Goal: Task Accomplishment & Management: Complete application form

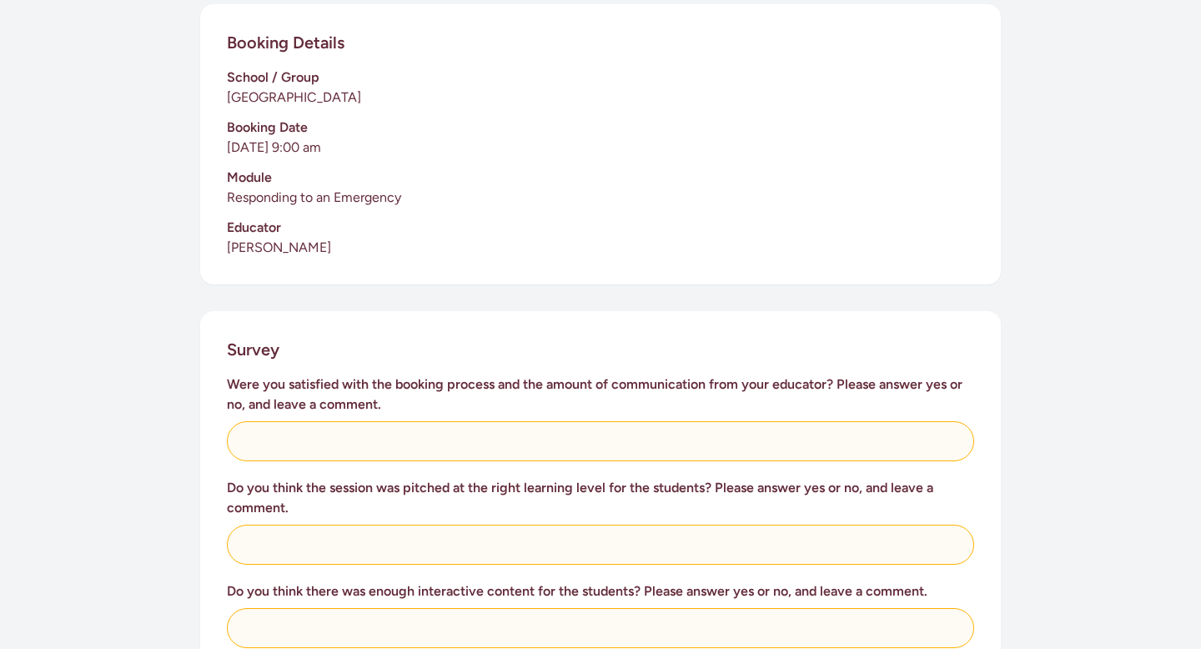
scroll to position [395, 0]
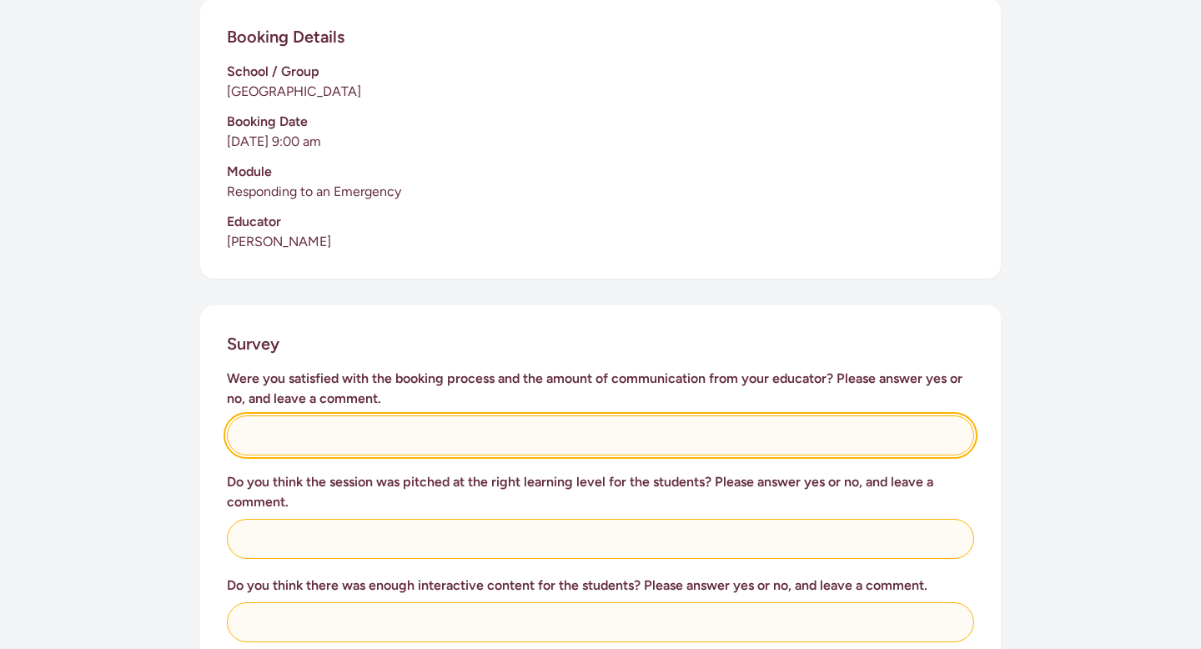
click at [460, 421] on input "text" at bounding box center [600, 435] width 747 height 40
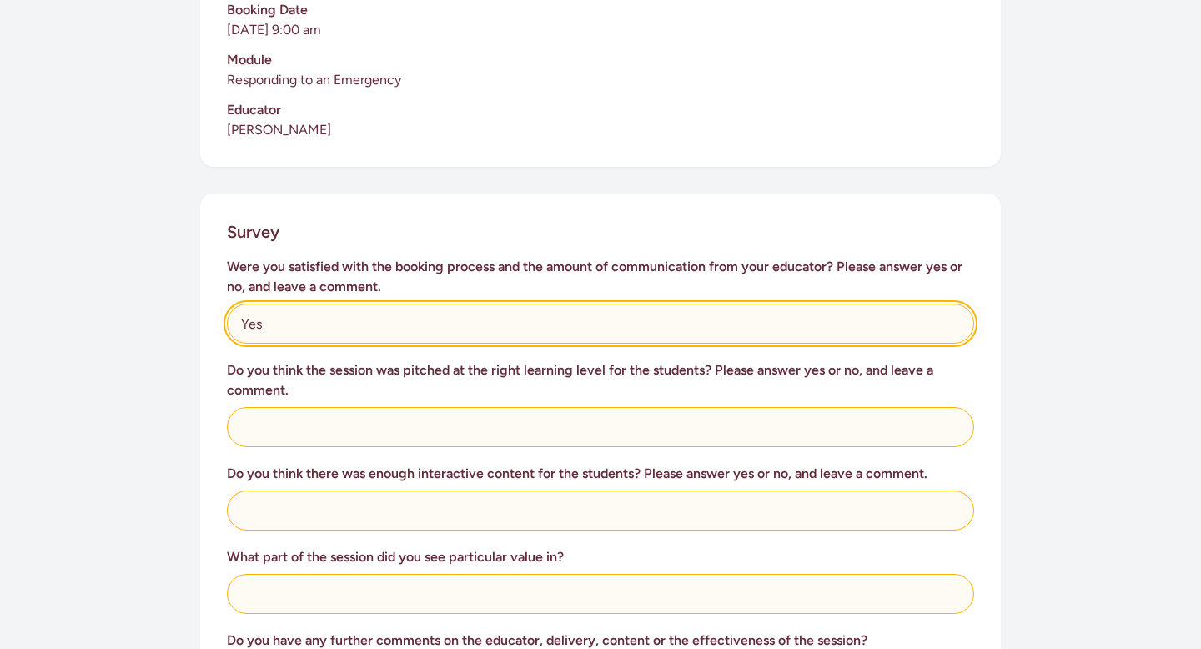
scroll to position [508, 0]
type input "Yes"
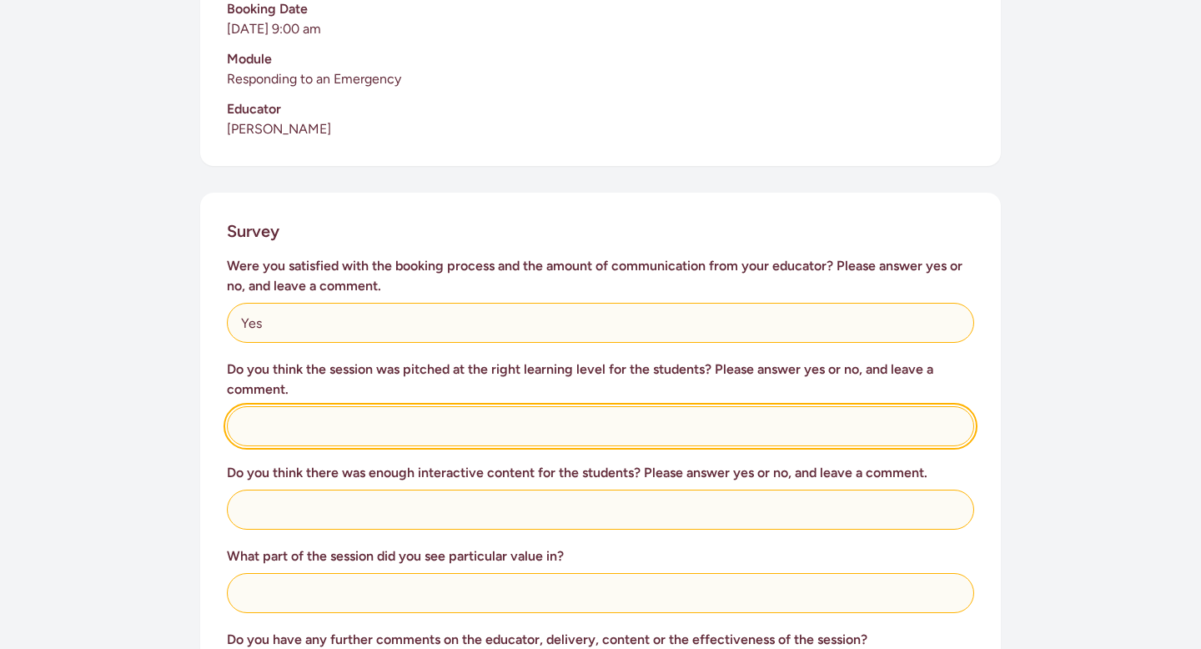
click at [359, 410] on input "text" at bounding box center [600, 426] width 747 height 40
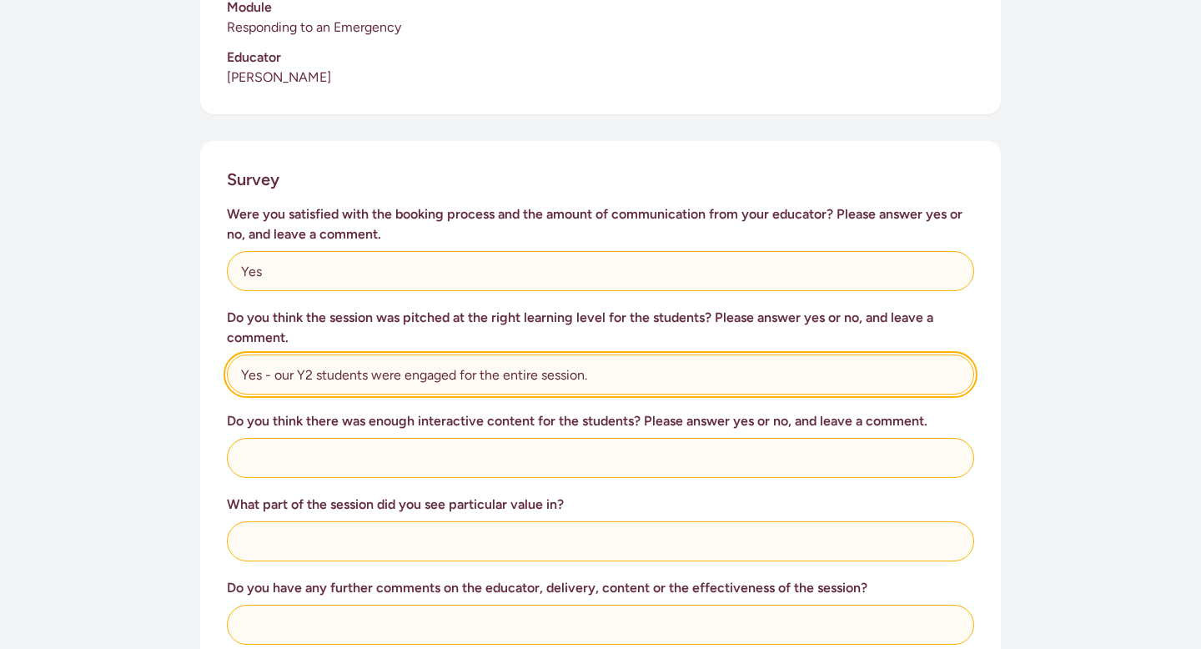
scroll to position [560, 0]
type input "Yes - our Y2 students were engaged for the entire session."
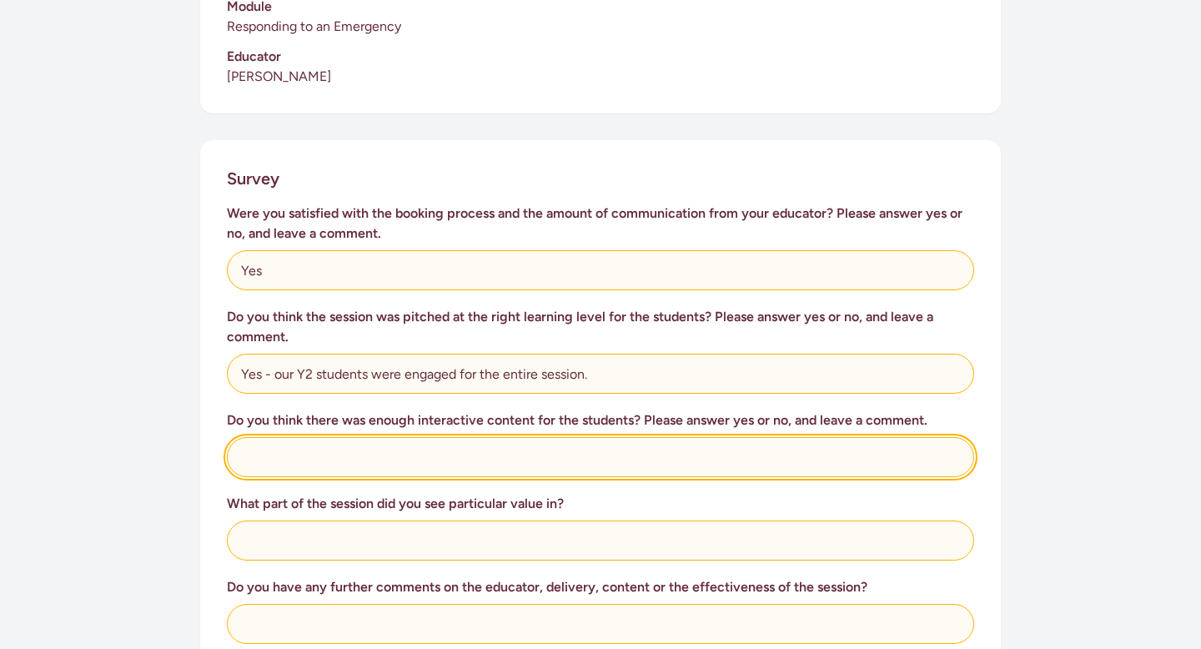
click at [291, 452] on input "text" at bounding box center [600, 457] width 747 height 40
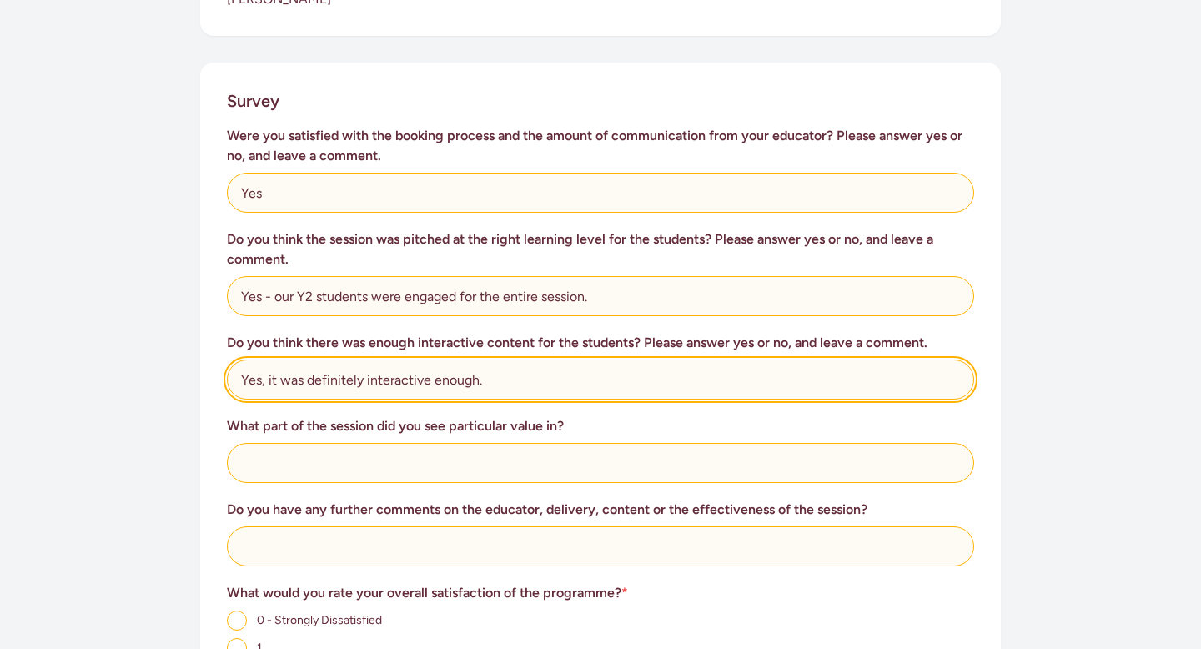
scroll to position [644, 0]
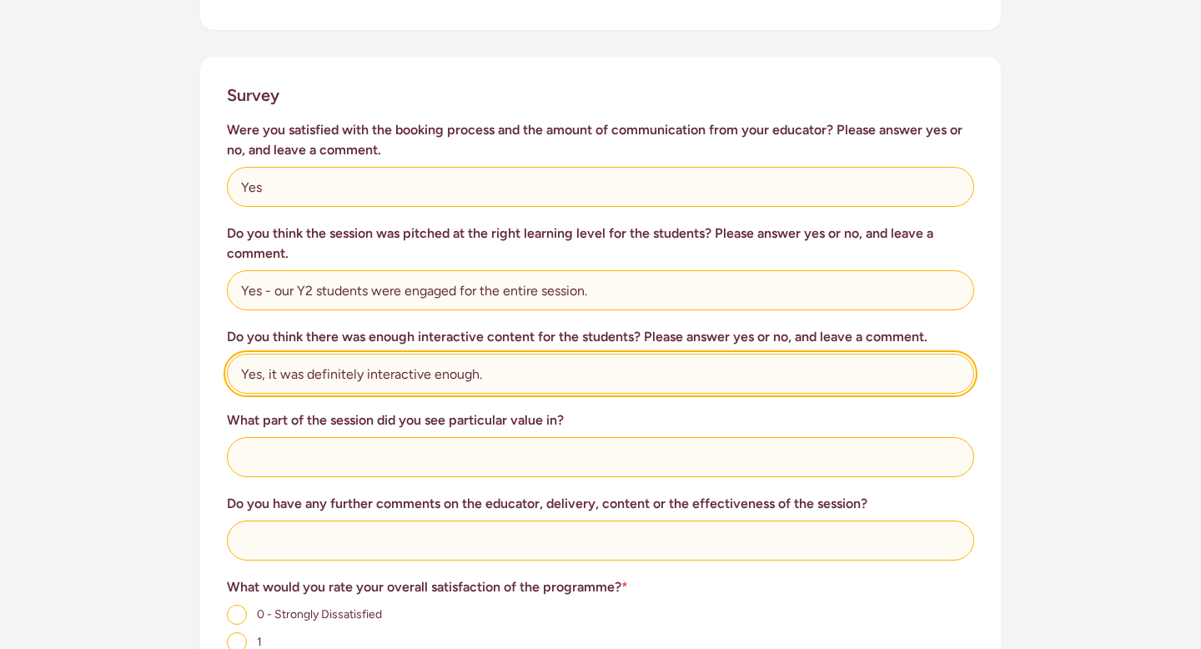
type input "Yes, it was definitely interactive enough."
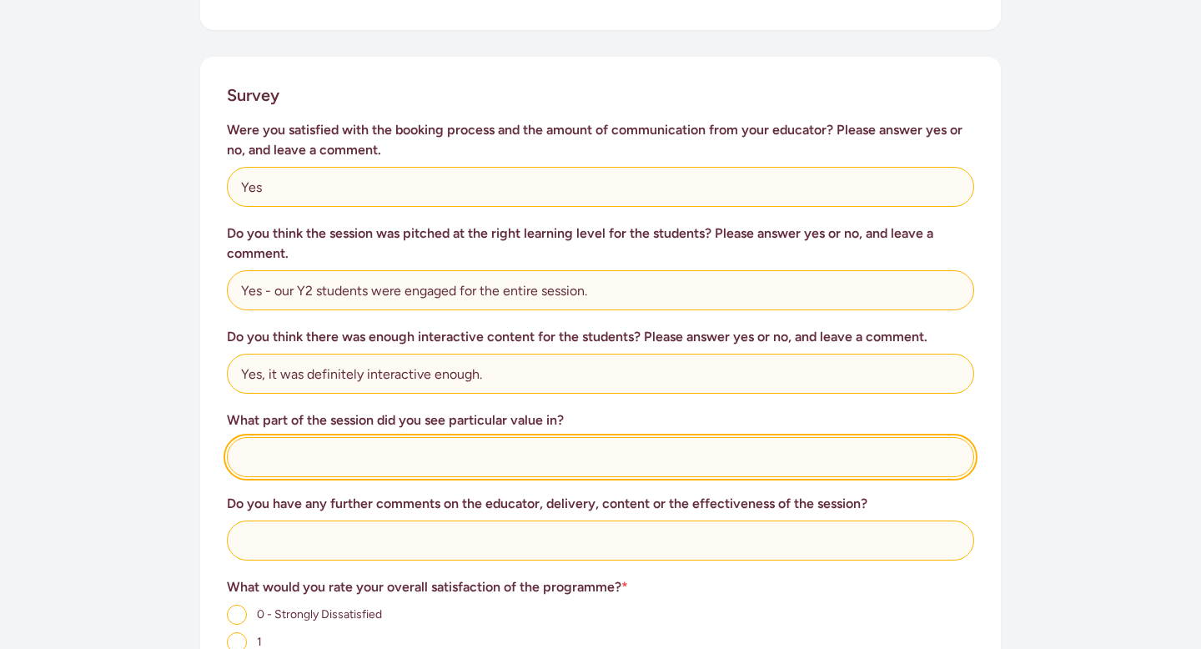
click at [259, 451] on input "text" at bounding box center [600, 457] width 747 height 40
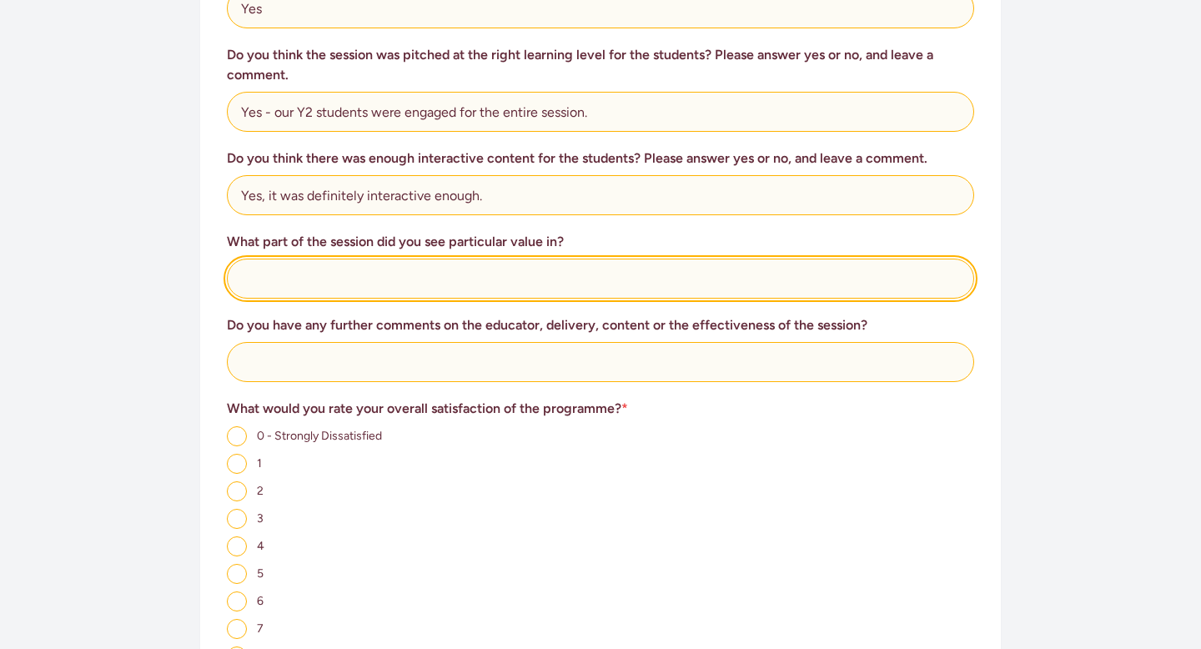
scroll to position [824, 0]
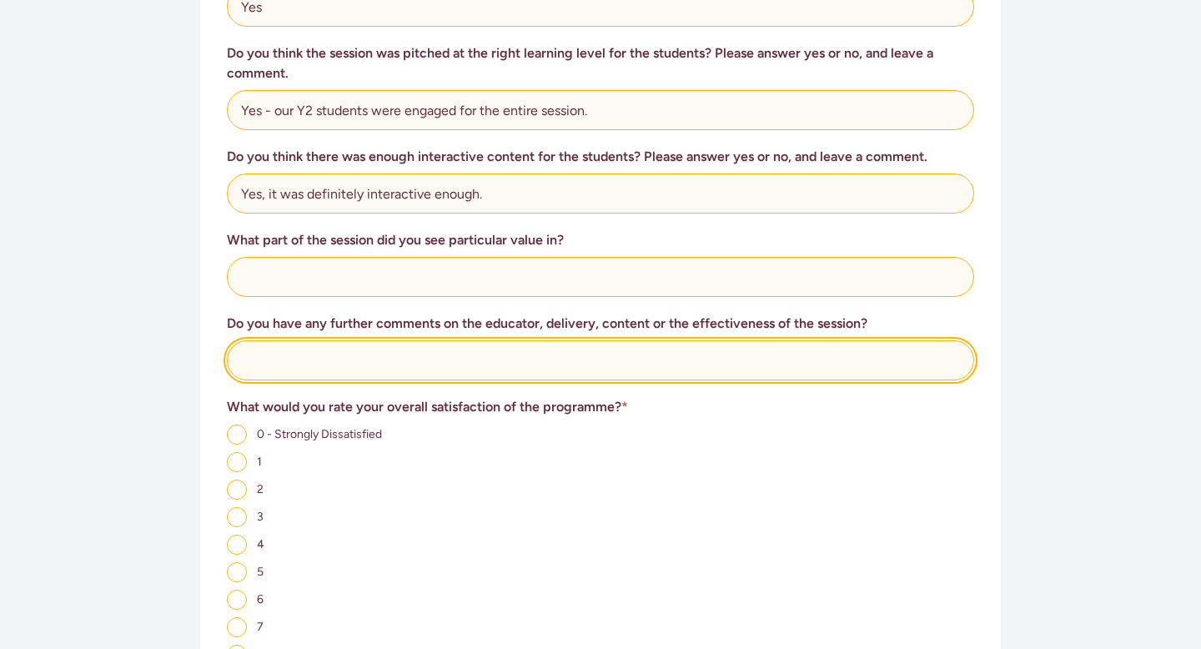
click at [294, 344] on input "text" at bounding box center [600, 360] width 747 height 40
click at [329, 344] on input "Great enthusiasm and pace. Thank you." at bounding box center [600, 360] width 747 height 40
click at [373, 350] on input "Great enthusiasm and pace. Thank you." at bounding box center [600, 360] width 747 height 40
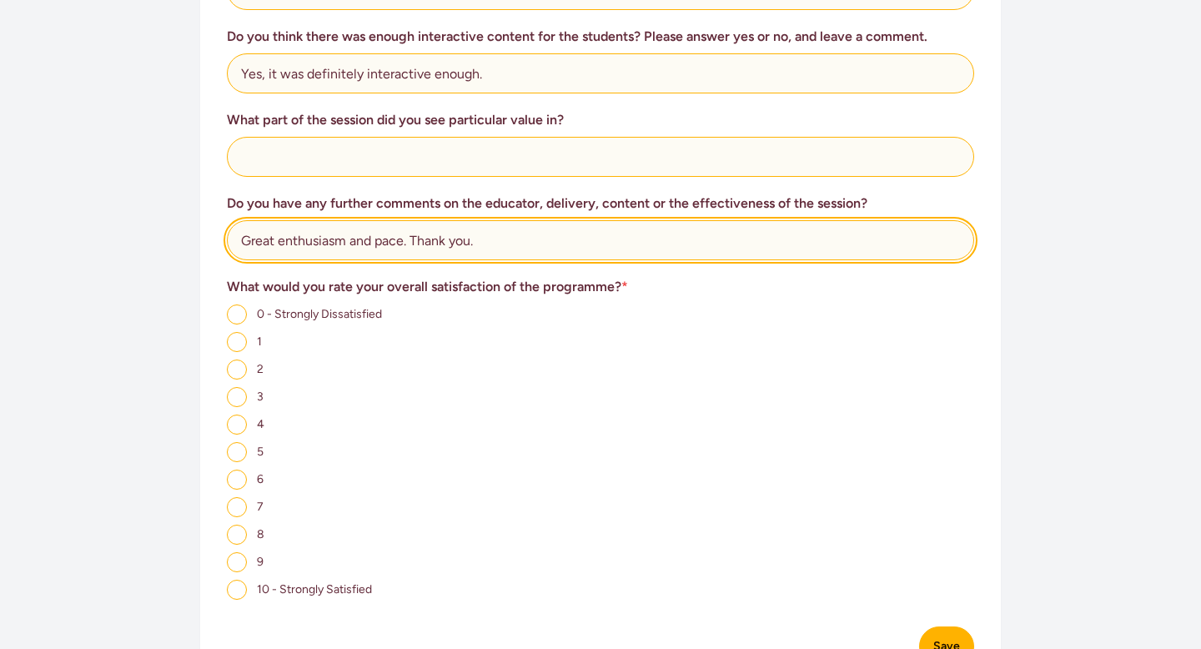
scroll to position [945, 0]
type input "Great enthusiasm and pace. Thank you."
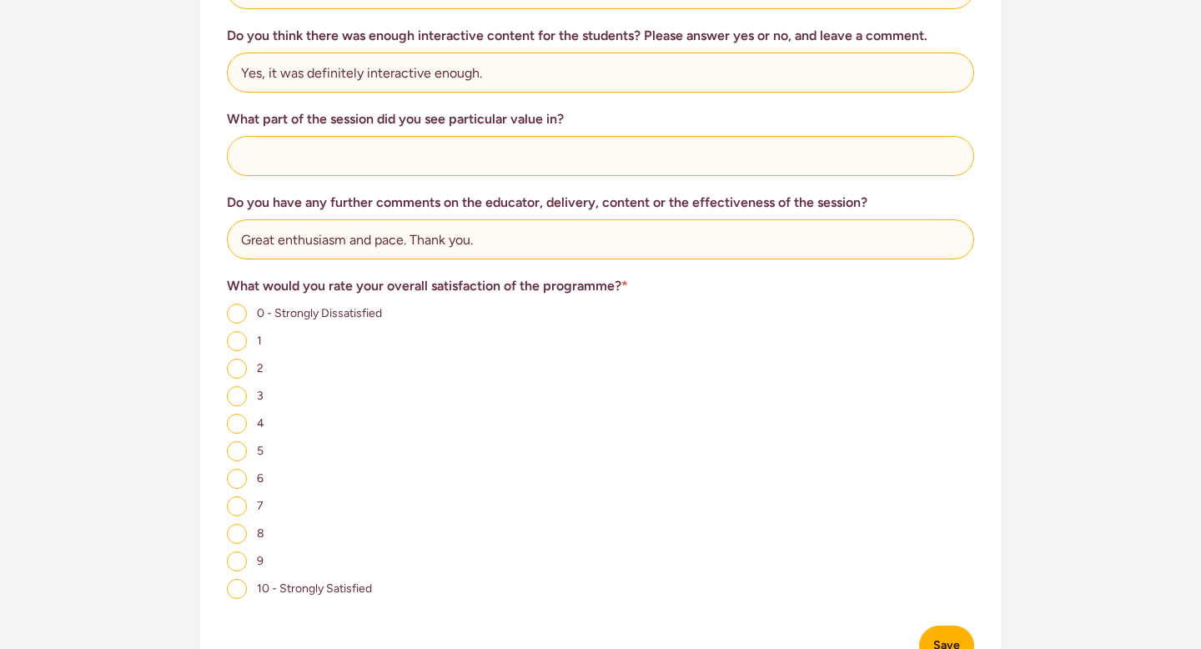
click at [234, 579] on input "10 - Strongly Satisfied" at bounding box center [237, 589] width 20 height 20
radio input "true"
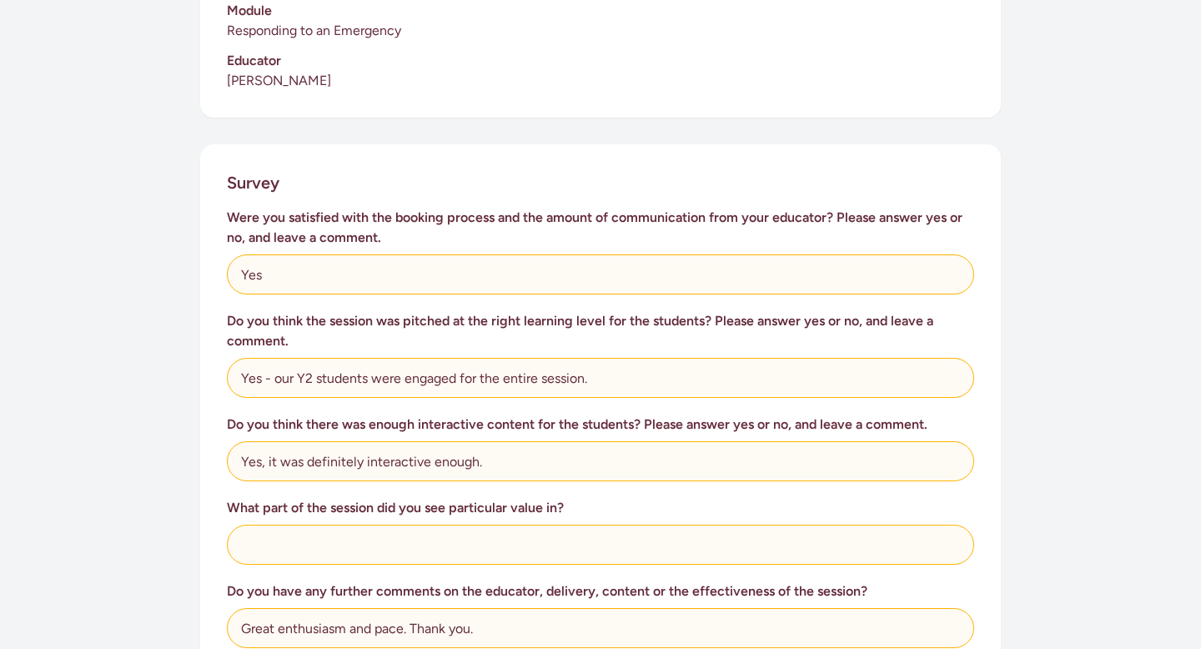
scroll to position [862, 0]
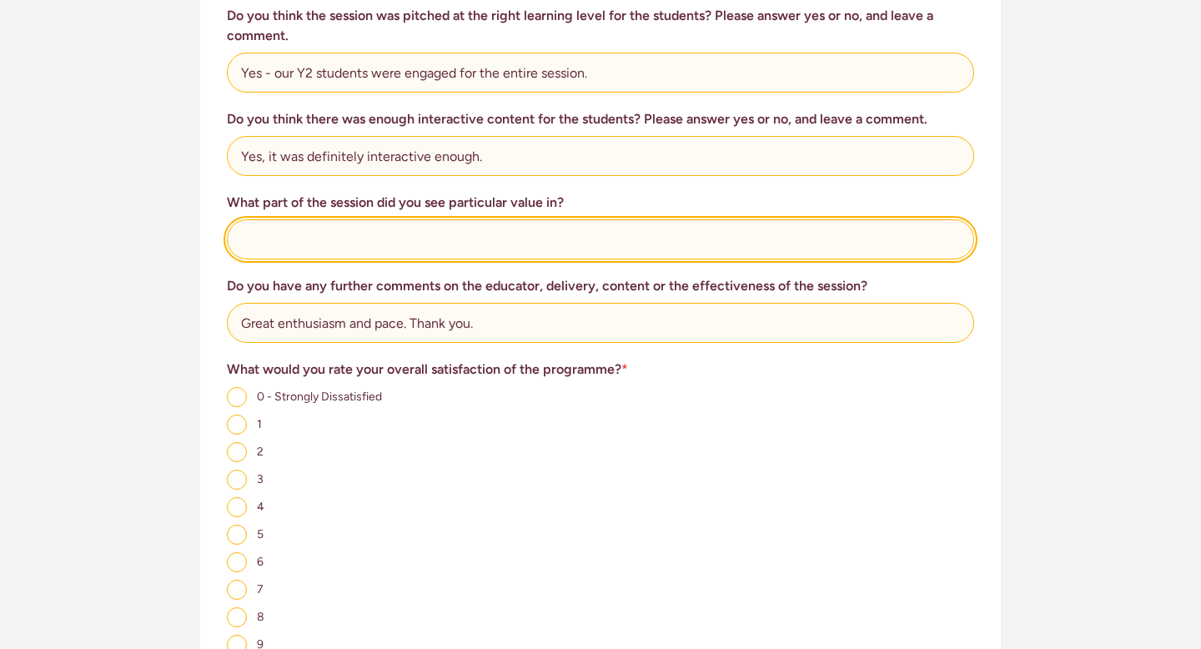
click at [399, 226] on input "text" at bounding box center [600, 239] width 747 height 40
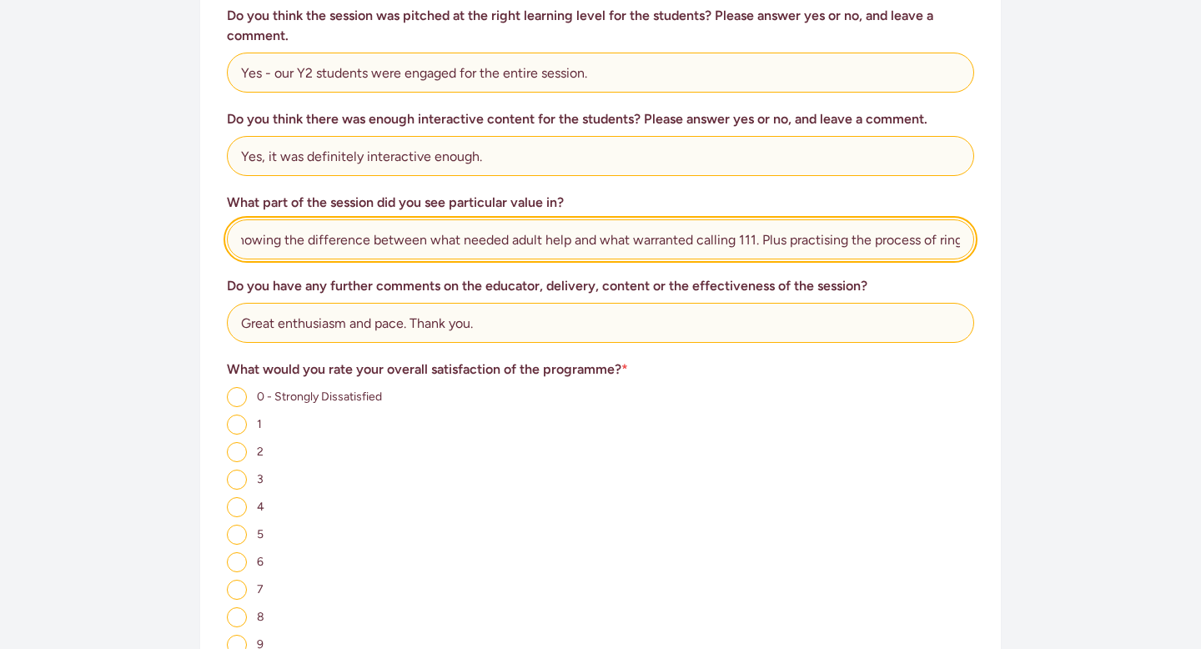
scroll to position [0, 71]
click at [458, 222] on input "Students knowing the difference between what needed adult help and what warrant…" at bounding box center [600, 239] width 747 height 40
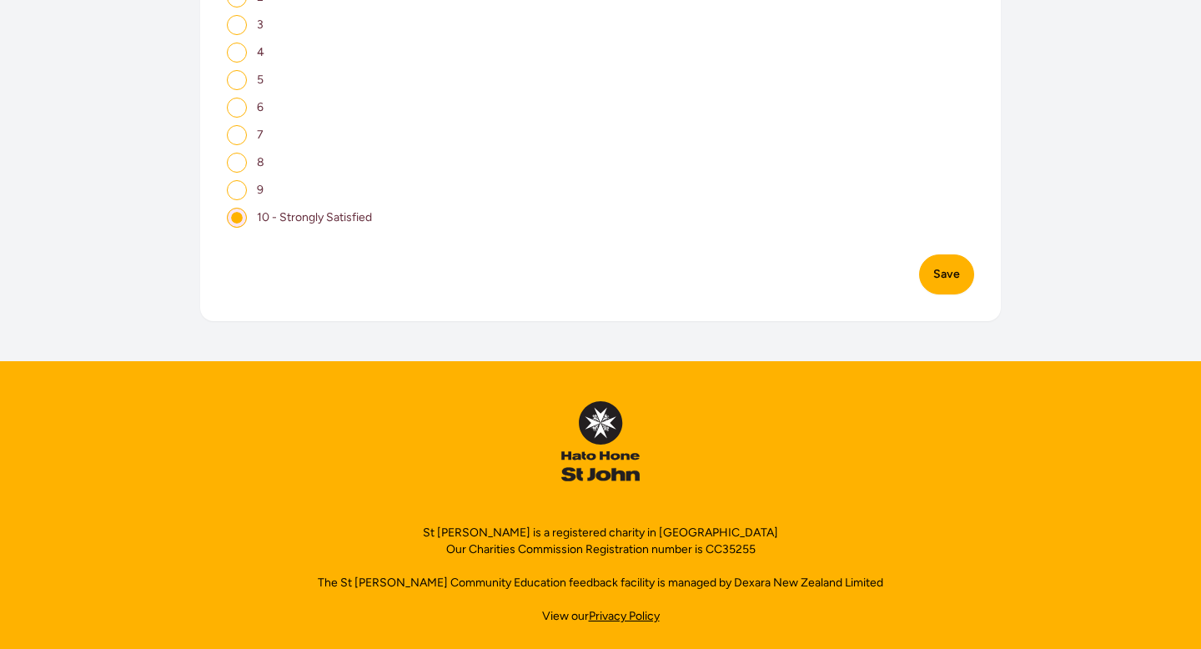
scroll to position [1305, 0]
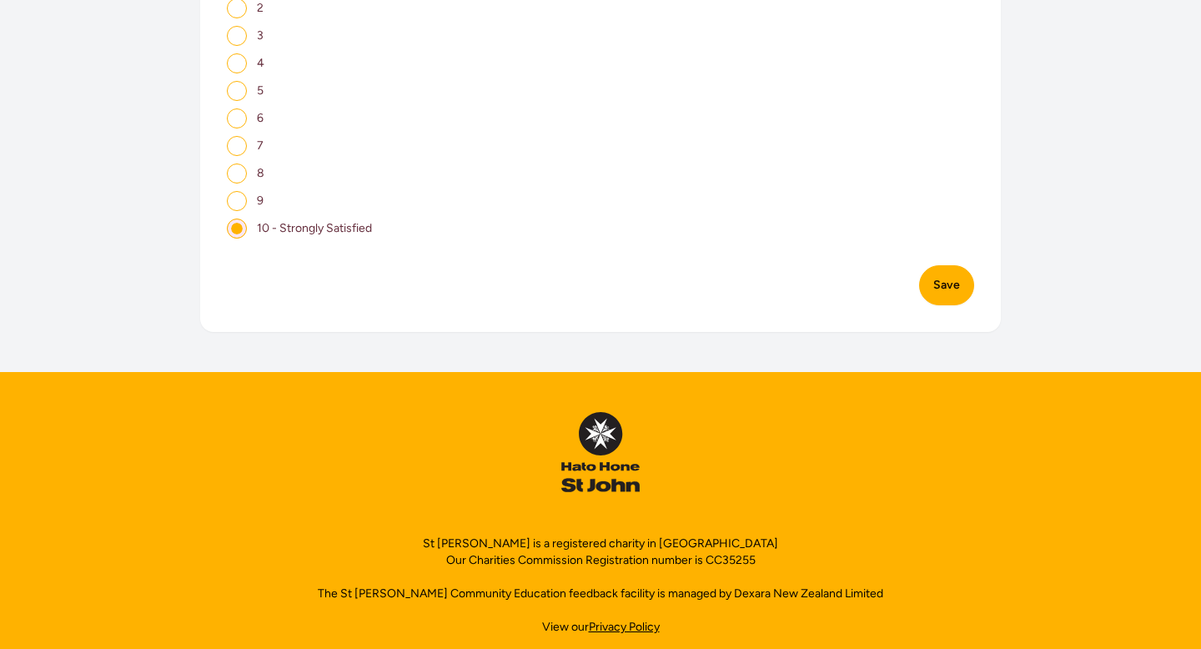
type input "Students knowing the difference between what situation needed adult help and wh…"
click at [954, 267] on button "Save" at bounding box center [946, 285] width 55 height 40
